Goal: Information Seeking & Learning: Find specific fact

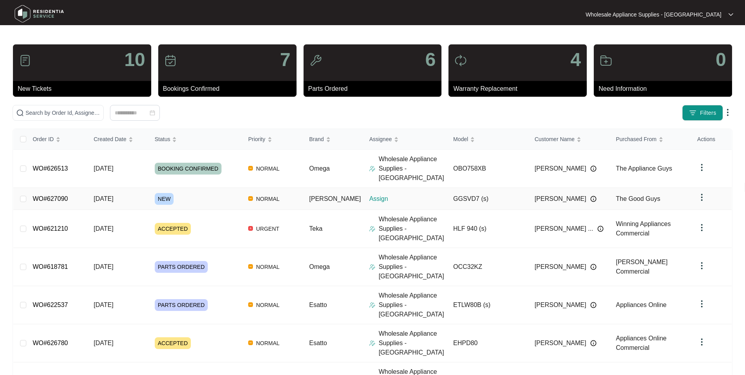
click at [107, 195] on span "[DATE]" at bounding box center [104, 198] width 20 height 7
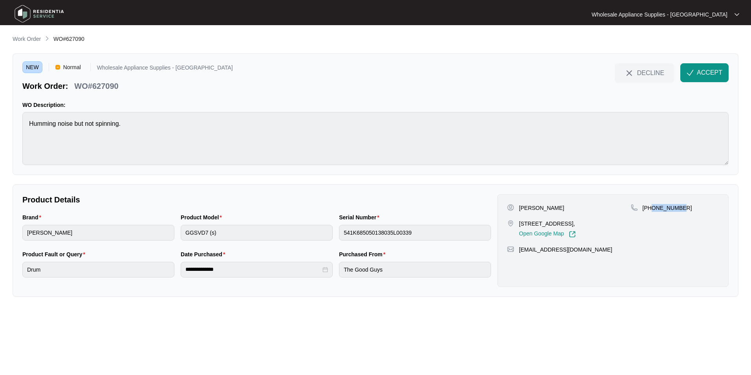
drag, startPoint x: 672, startPoint y: 209, endPoint x: 653, endPoint y: 209, distance: 18.5
click at [653, 209] on div "[PHONE_NUMBER]" at bounding box center [675, 208] width 88 height 8
copy p "424596328"
click at [550, 206] on p "[PERSON_NAME]" at bounding box center [541, 208] width 45 height 8
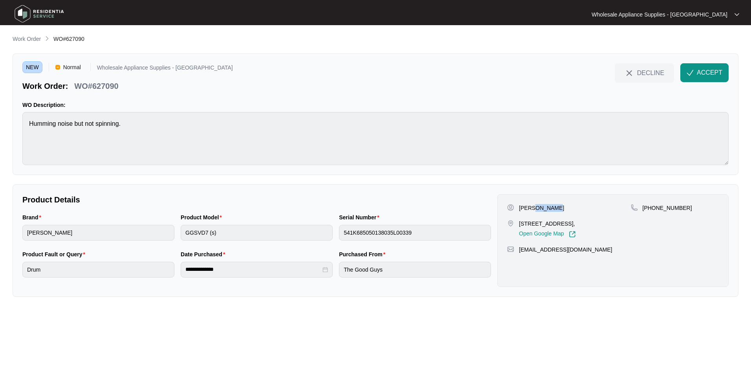
copy p "[PERSON_NAME]"
drag, startPoint x: 552, startPoint y: 224, endPoint x: 515, endPoint y: 224, distance: 37.3
click at [515, 224] on div "[STREET_ADDRESS], Open Google Map" at bounding box center [568, 229] width 123 height 18
copy div "[STREET_ADDRESS]"
drag, startPoint x: 585, startPoint y: 251, endPoint x: 520, endPoint y: 253, distance: 65.3
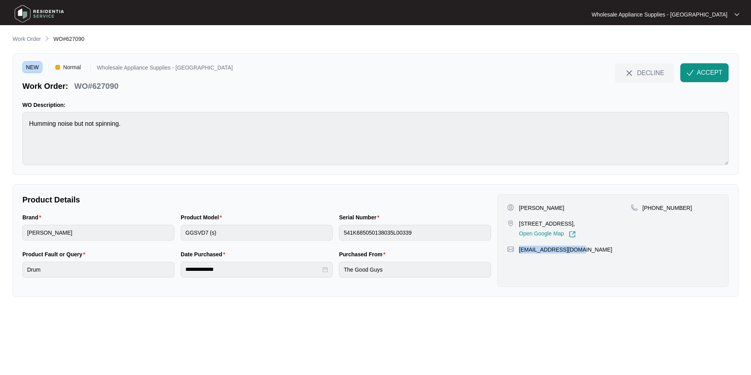
click at [520, 253] on div "[EMAIL_ADDRESS][DOMAIN_NAME]" at bounding box center [613, 250] width 212 height 8
copy p "[EMAIL_ADDRESS][DOMAIN_NAME]"
click at [112, 85] on p "WO#627090" at bounding box center [96, 86] width 44 height 11
copy p "627090"
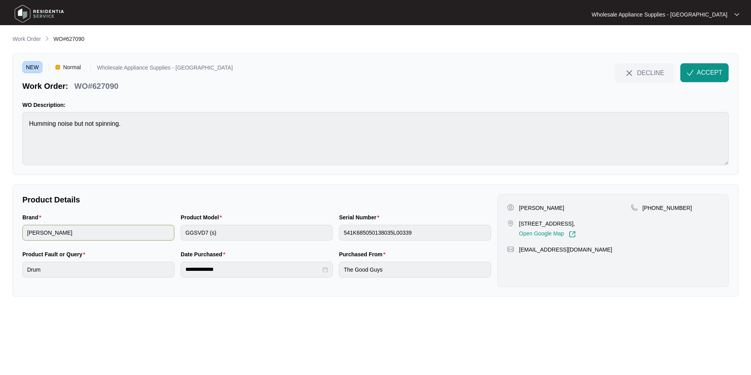
click at [173, 233] on div "Brand [PERSON_NAME] Product Model GGSVD7 (s) Serial Number 541K685050138035L003…" at bounding box center [256, 231] width 475 height 37
click at [312, 233] on div "Brand [PERSON_NAME] Product Model GGSVD7 (s) Serial Number 541K685050138035L003…" at bounding box center [256, 231] width 475 height 37
click at [180, 271] on div "**********" at bounding box center [257, 268] width 158 height 37
click at [690, 73] on img "button" at bounding box center [690, 72] width 7 height 7
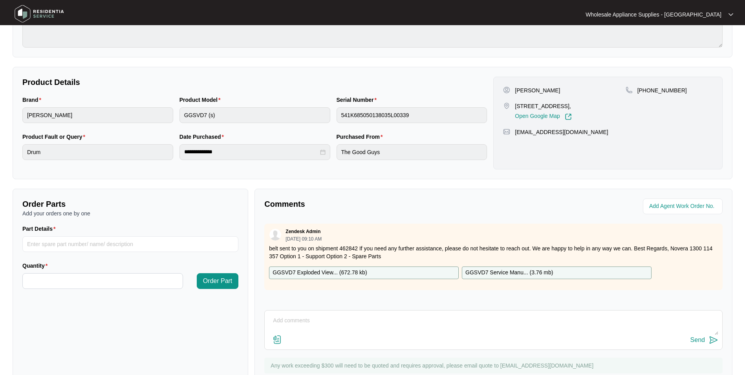
scroll to position [118, 0]
drag, startPoint x: 358, startPoint y: 247, endPoint x: 268, endPoint y: 245, distance: 90.0
click at [268, 245] on div "Zendesk Admin [DATE] 09:10 AM belt sent to you on shipment 462842 If you need a…" at bounding box center [493, 256] width 459 height 66
copy p "belt sent to you on shipment 462842"
drag, startPoint x: 379, startPoint y: 271, endPoint x: 387, endPoint y: 275, distance: 9.0
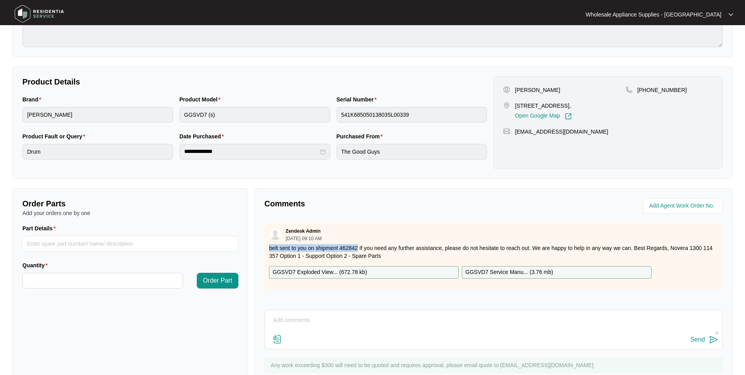
click at [380, 271] on div "GGSVD7 Exploded View... ( 672.78 kb )" at bounding box center [364, 272] width 190 height 13
click at [330, 72] on div "**********" at bounding box center [373, 122] width 720 height 112
